Goal: Information Seeking & Learning: Learn about a topic

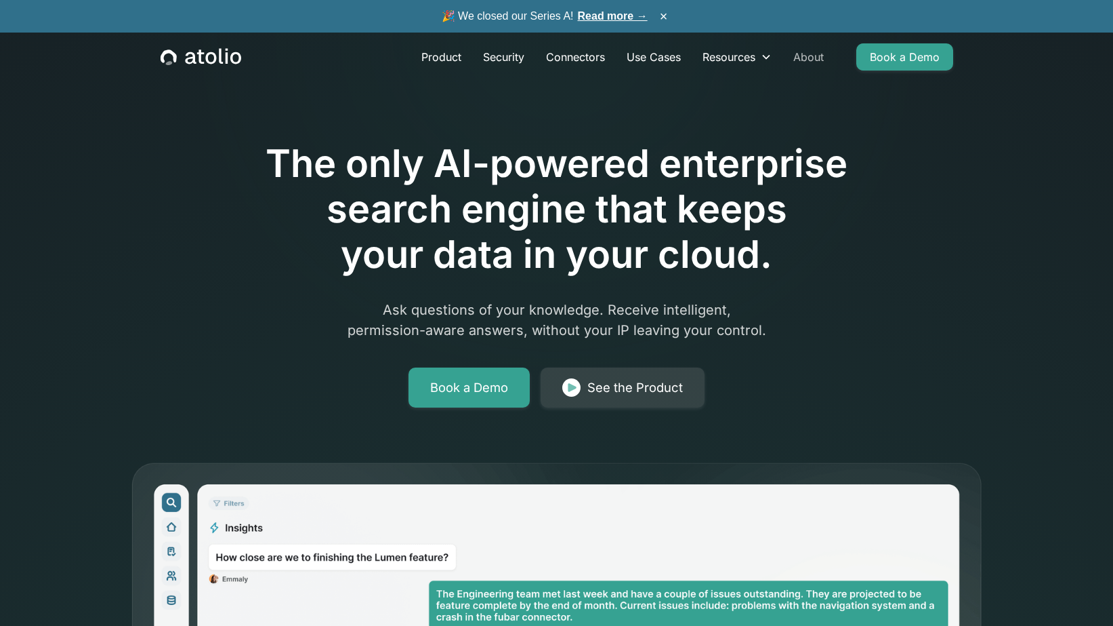
click at [803, 54] on link "About" at bounding box center [809, 56] width 52 height 27
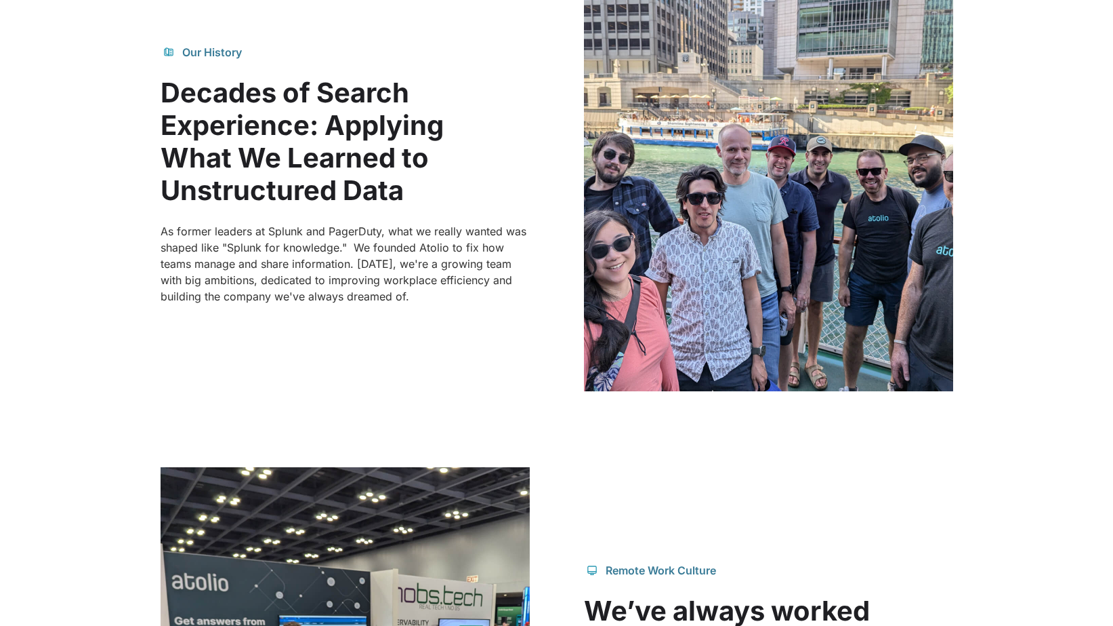
scroll to position [963, 0]
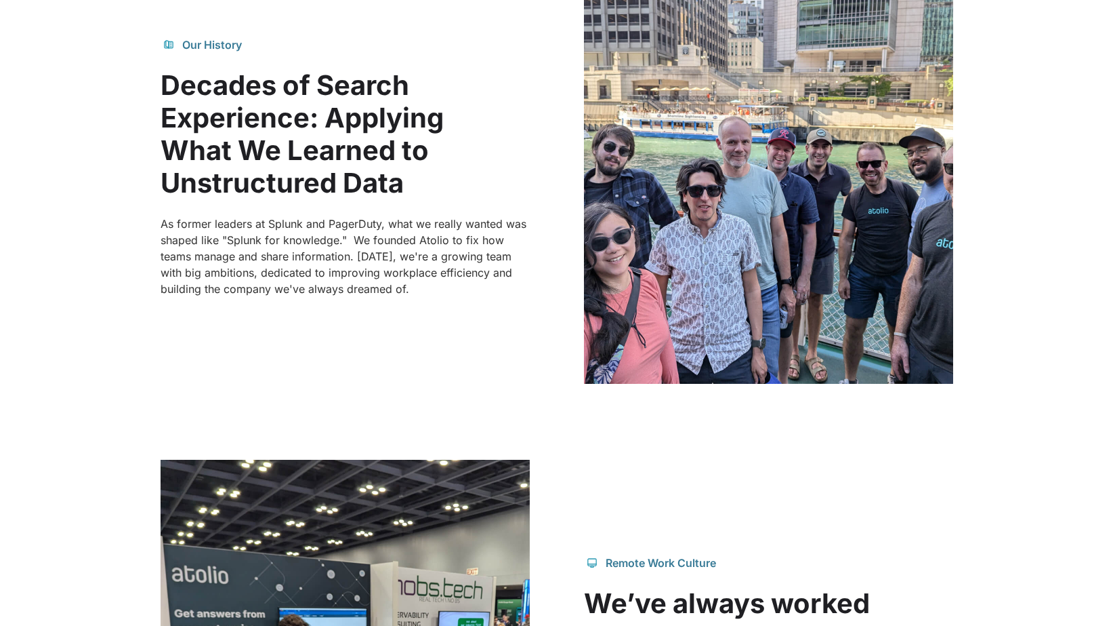
click at [250, 235] on p "As former leaders at Splunk and PagerDuty, what we really wanted was shaped lik…" at bounding box center [345, 256] width 369 height 81
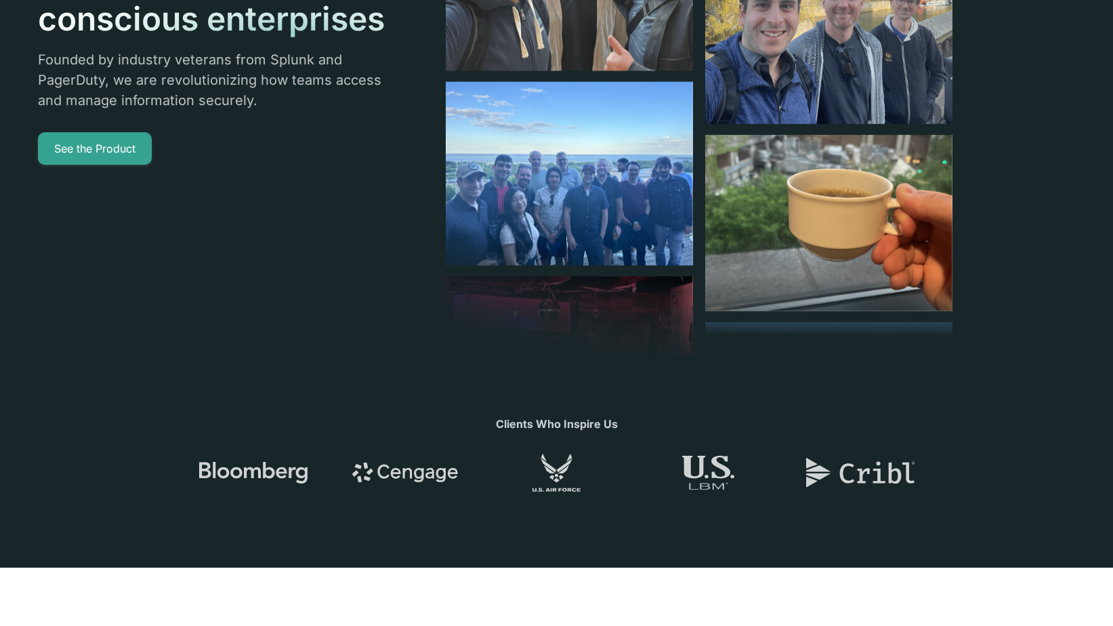
scroll to position [0, 0]
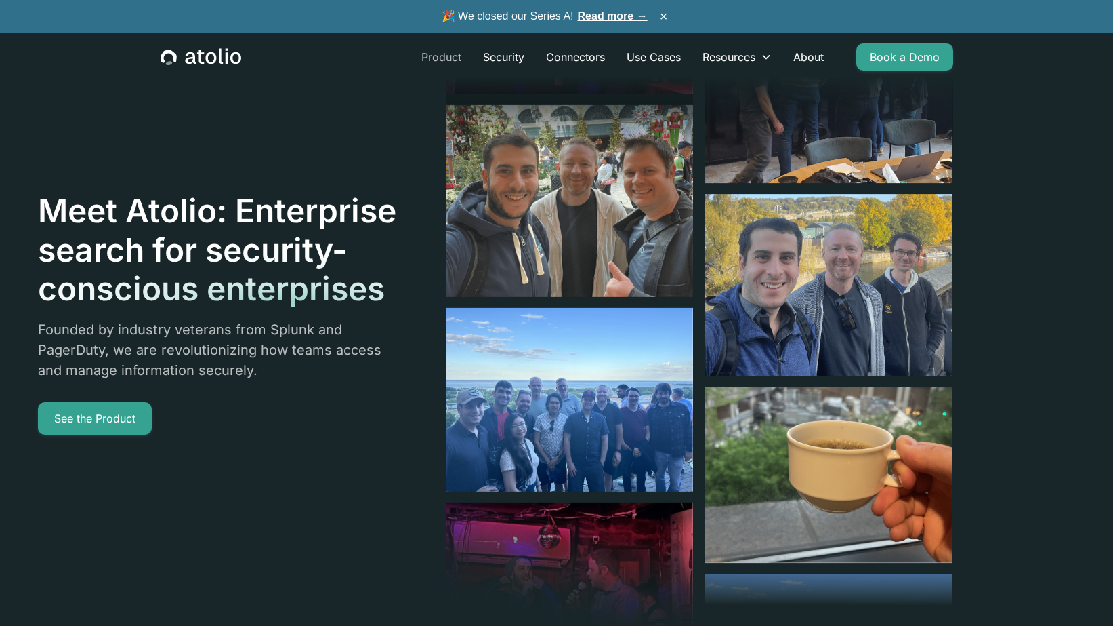
click at [432, 62] on link "Product" at bounding box center [442, 56] width 62 height 27
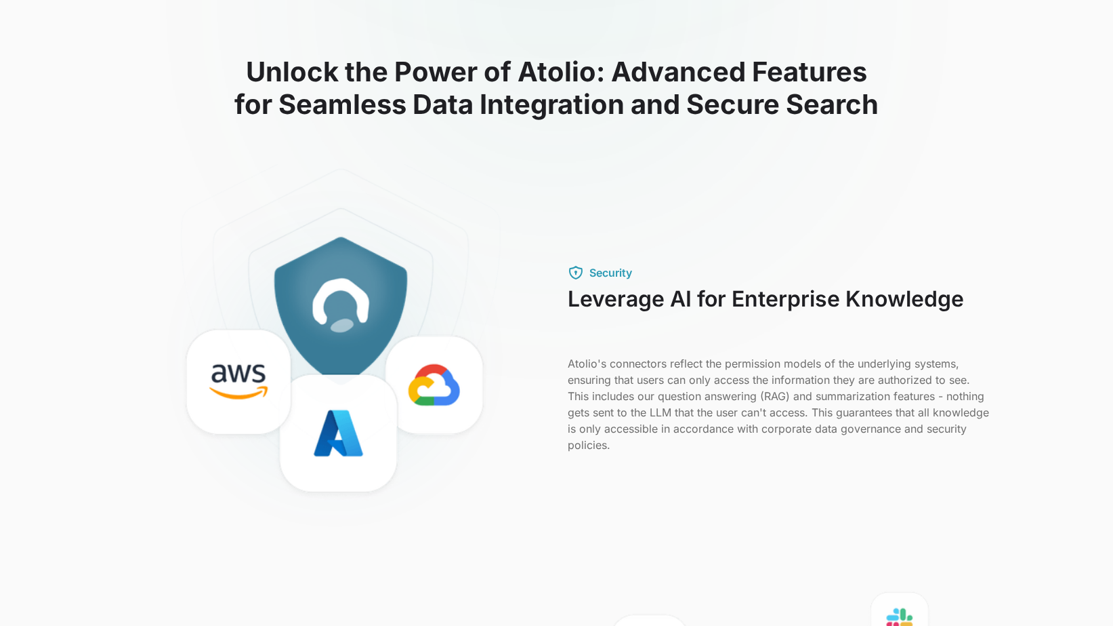
scroll to position [343, 0]
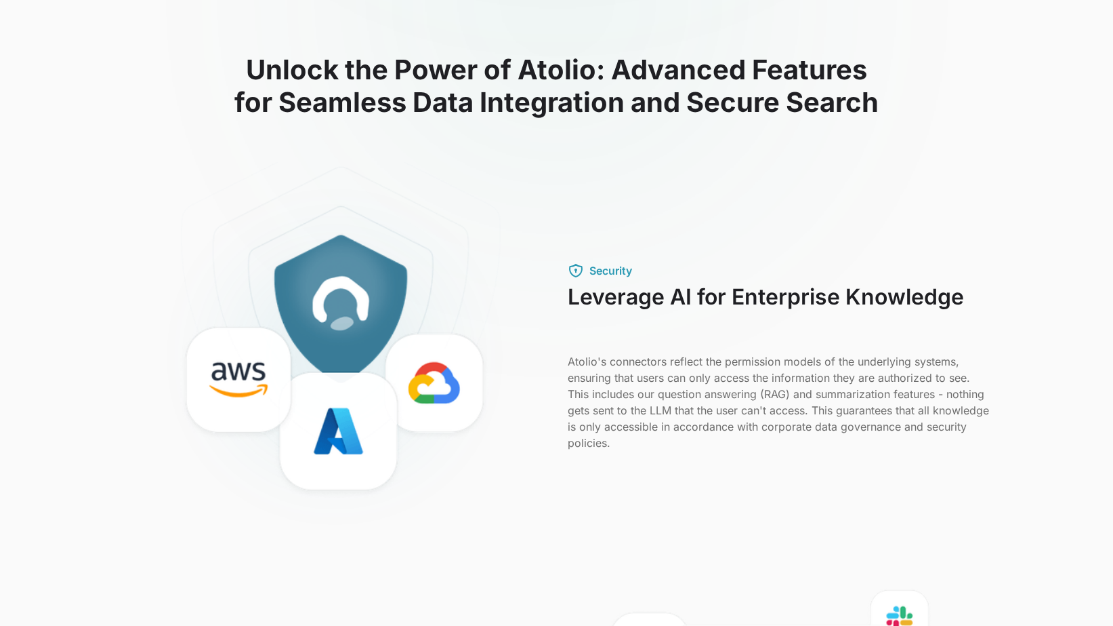
click at [778, 392] on p "Atolio's connectors reflect the permission models of the underlying systems, en…" at bounding box center [779, 402] width 423 height 98
copy p "RAG"
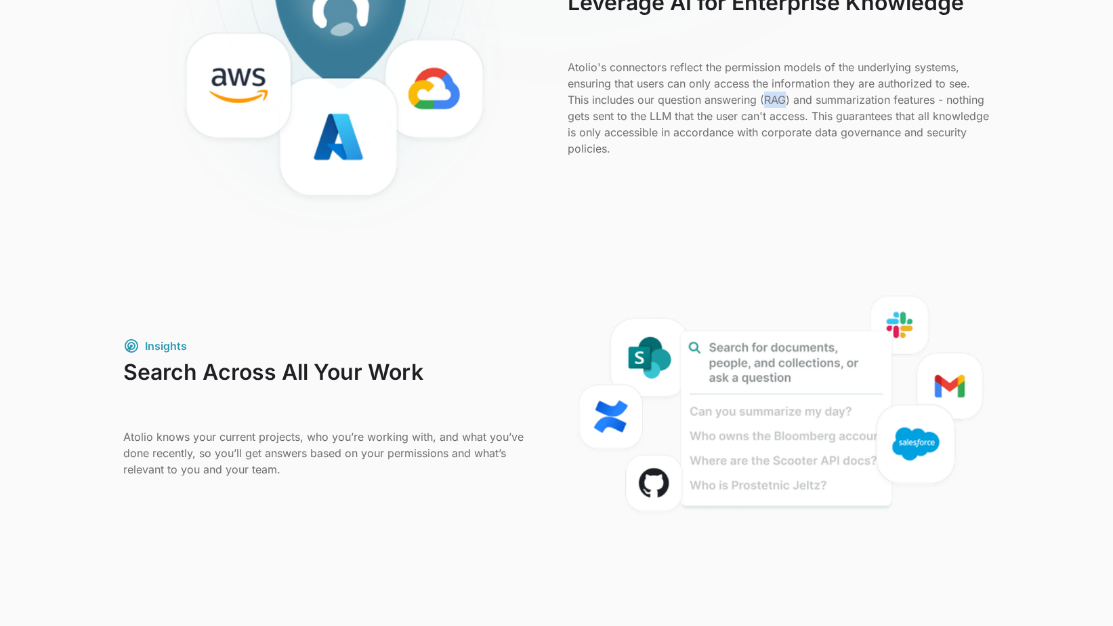
scroll to position [640, 0]
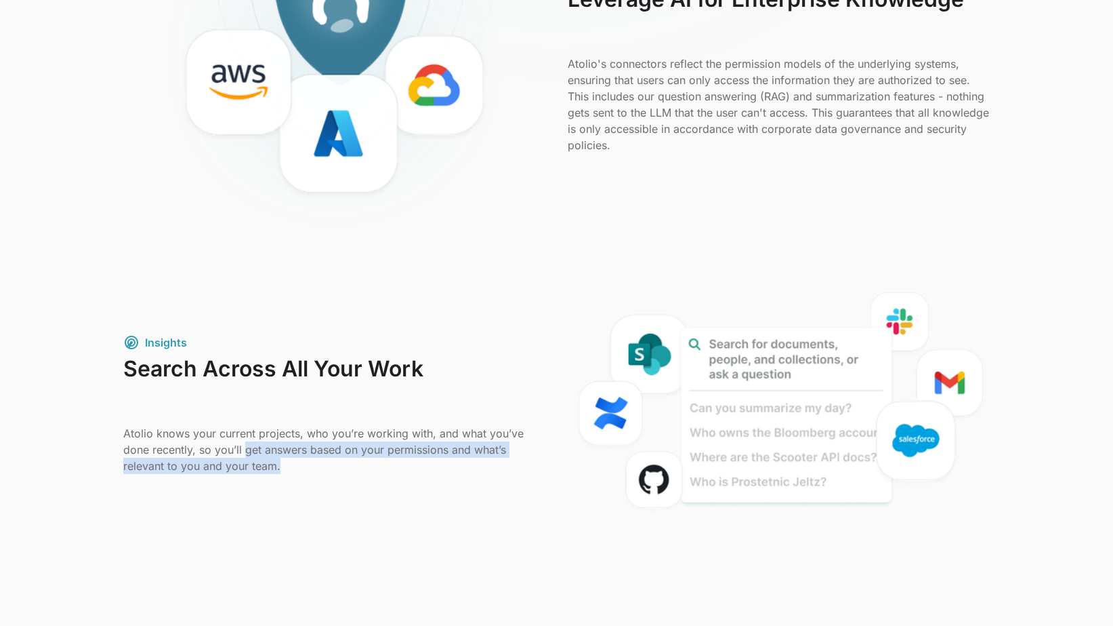
drag, startPoint x: 245, startPoint y: 448, endPoint x: 531, endPoint y: 457, distance: 285.4
click at [531, 457] on p "Atolio knows your current projects, who you’re working with, and what you’ve do…" at bounding box center [334, 449] width 423 height 49
click at [469, 470] on p "Atolio knows your current projects, who you’re working with, and what you’ve do…" at bounding box center [334, 449] width 423 height 49
drag, startPoint x: 350, startPoint y: 471, endPoint x: 245, endPoint y: 452, distance: 106.7
click at [245, 452] on p "Atolio knows your current projects, who you’re working with, and what you’ve do…" at bounding box center [334, 449] width 423 height 49
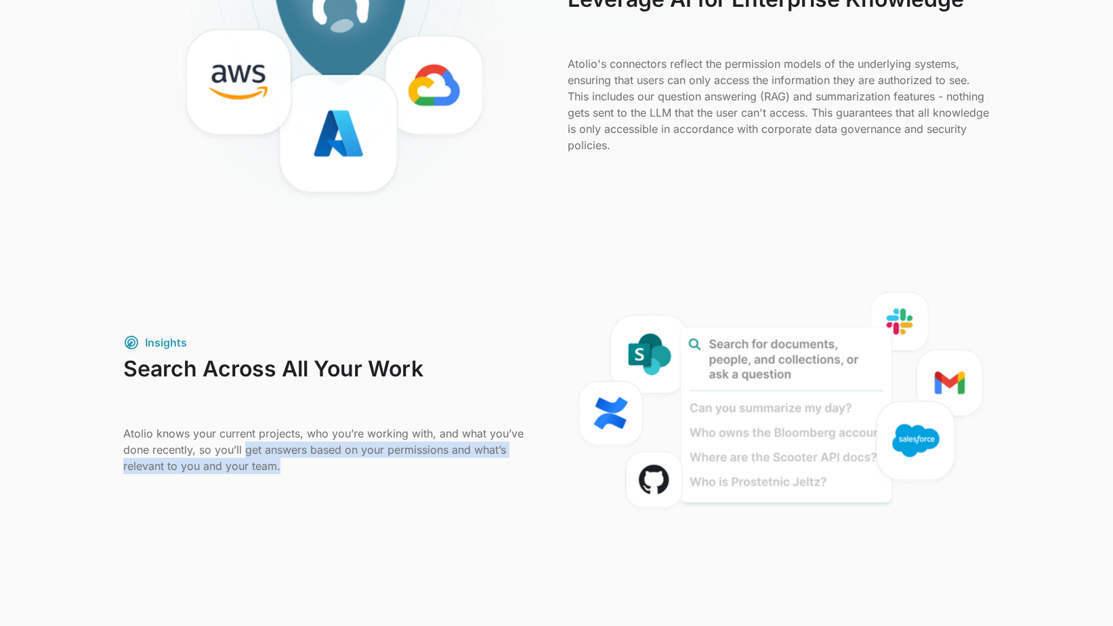
copy p "get answers based on your permissions and what’s relevant to you and your team."
